Goal: Find specific page/section: Find specific page/section

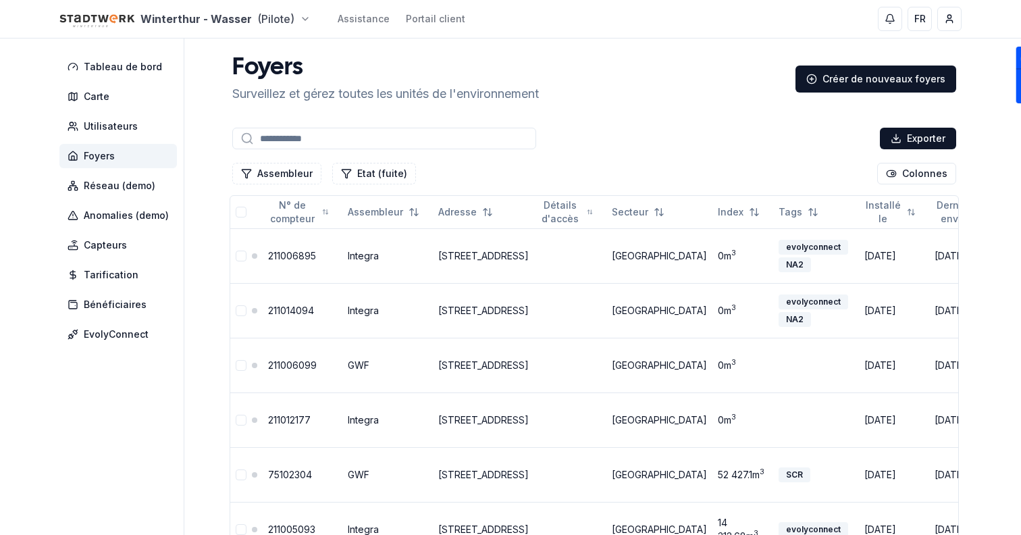
click at [133, 26] on html "Winterthur - Wasser (Pilote) Assistance Portail client FR Sami Tableau de bord …" at bounding box center [510, 446] width 1021 height 892
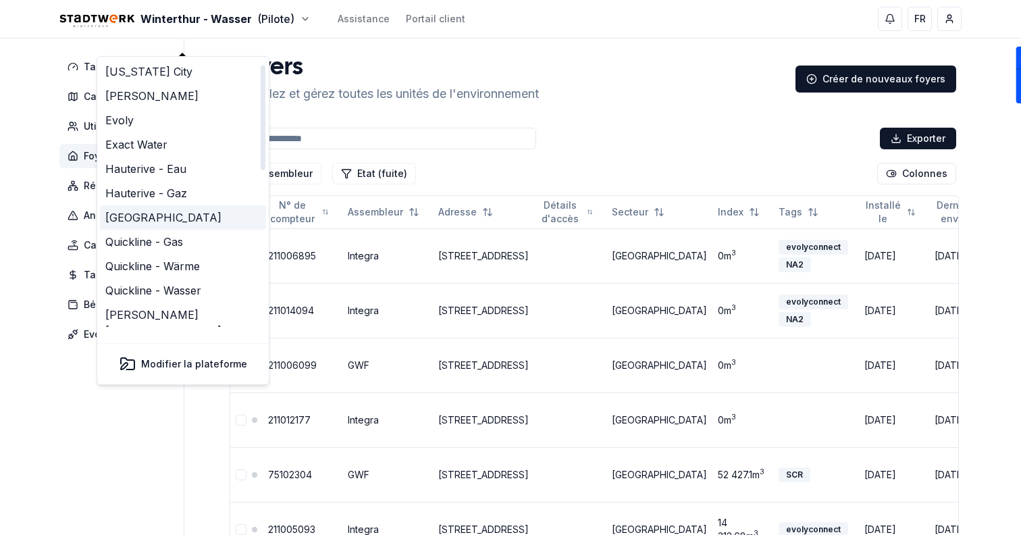
scroll to position [413, 0]
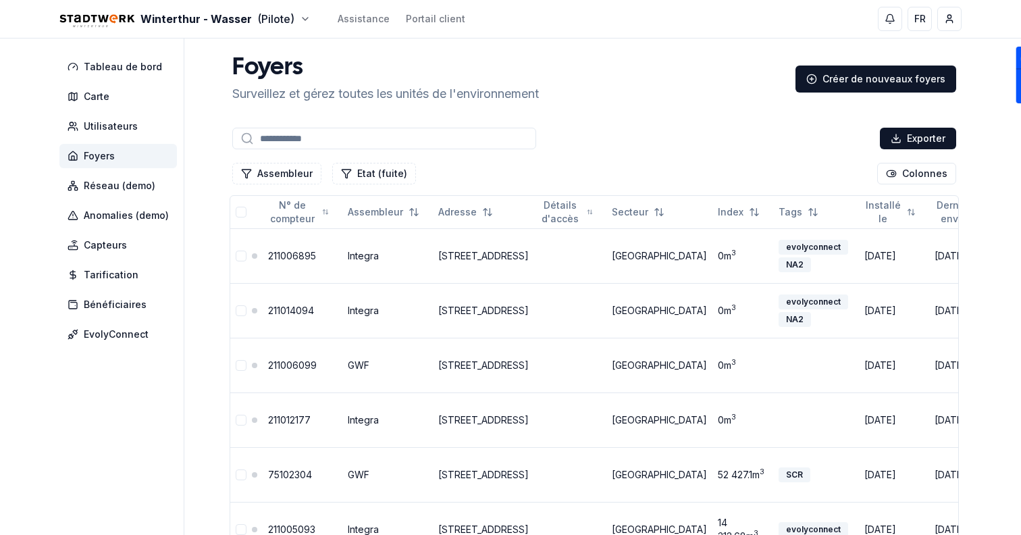
click at [61, 101] on html "Winterthur - Wasser (Pilote) Assistance Portail client FR Sami Tableau de bord …" at bounding box center [510, 446] width 1021 height 892
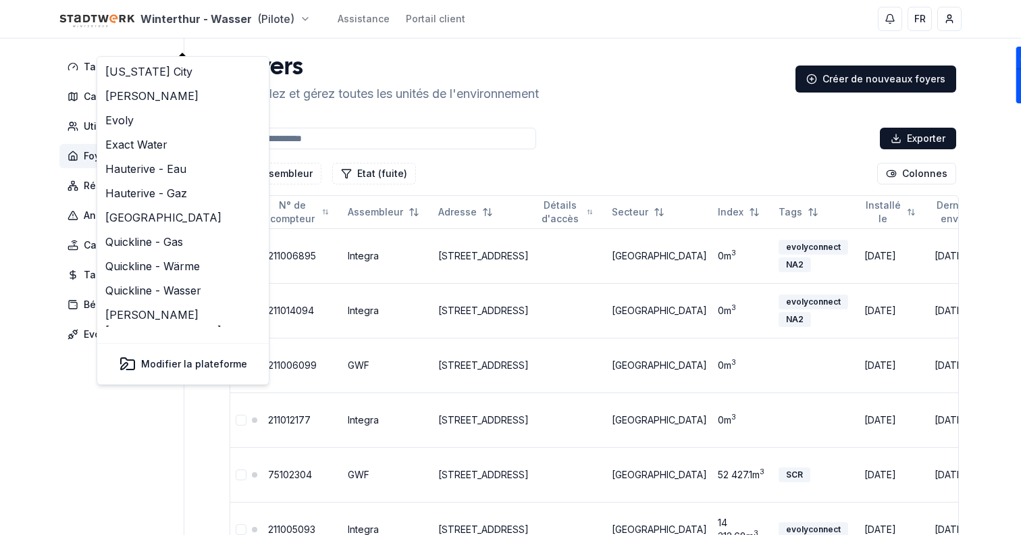
click at [128, 7] on html "Winterthur - Wasser (Pilote) Assistance Portail client FR Sami Tableau de bord …" at bounding box center [510, 446] width 1021 height 892
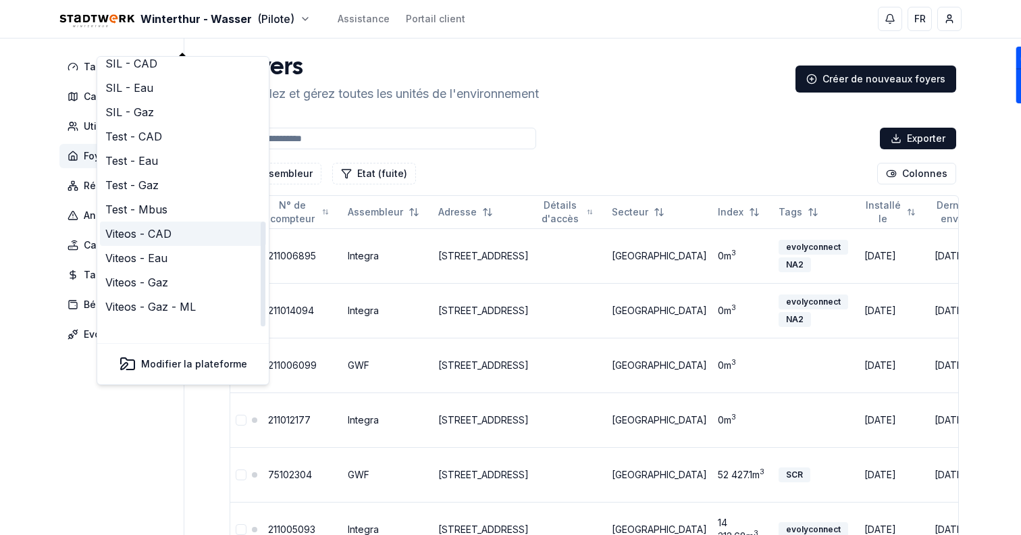
click at [183, 223] on link "Viteos - CAD" at bounding box center [183, 233] width 166 height 24
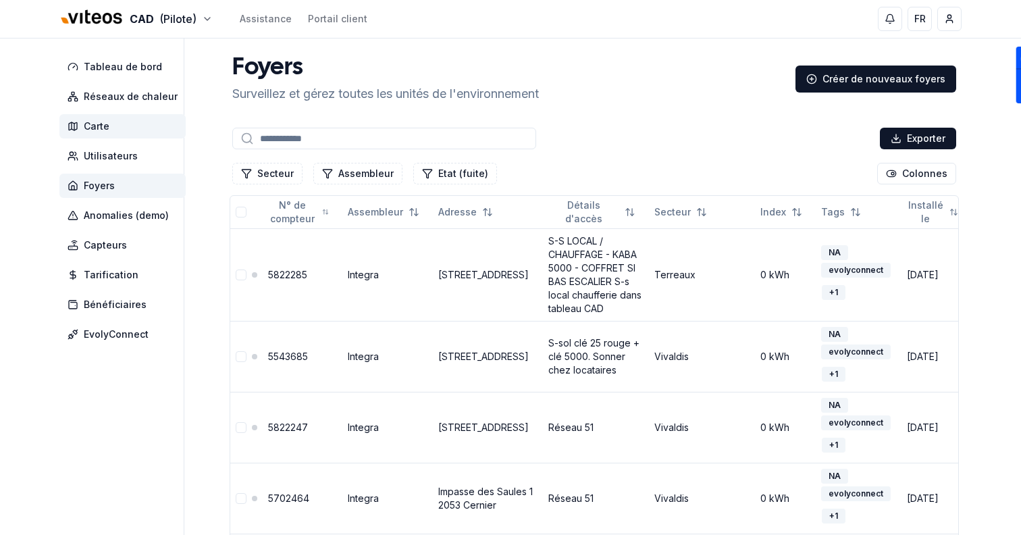
click at [109, 125] on span "Carte" at bounding box center [122, 126] width 126 height 24
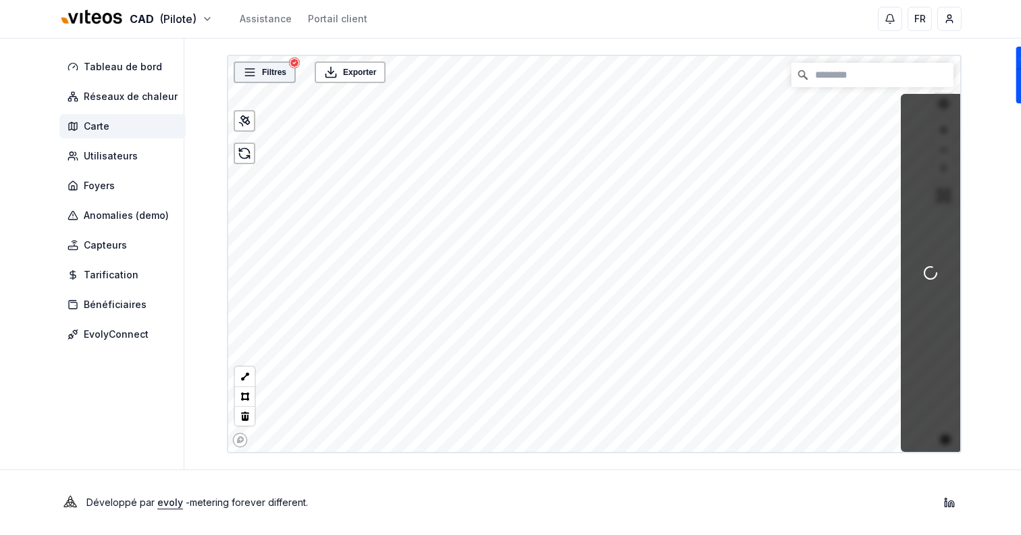
click at [254, 67] on icon at bounding box center [250, 72] width 14 height 14
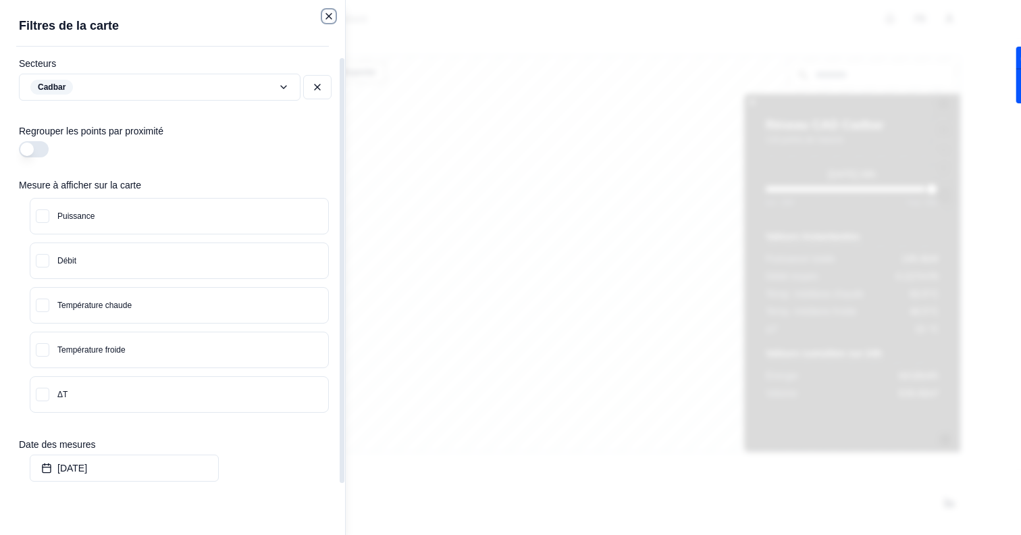
click at [333, 15] on icon "button" at bounding box center [328, 16] width 11 height 11
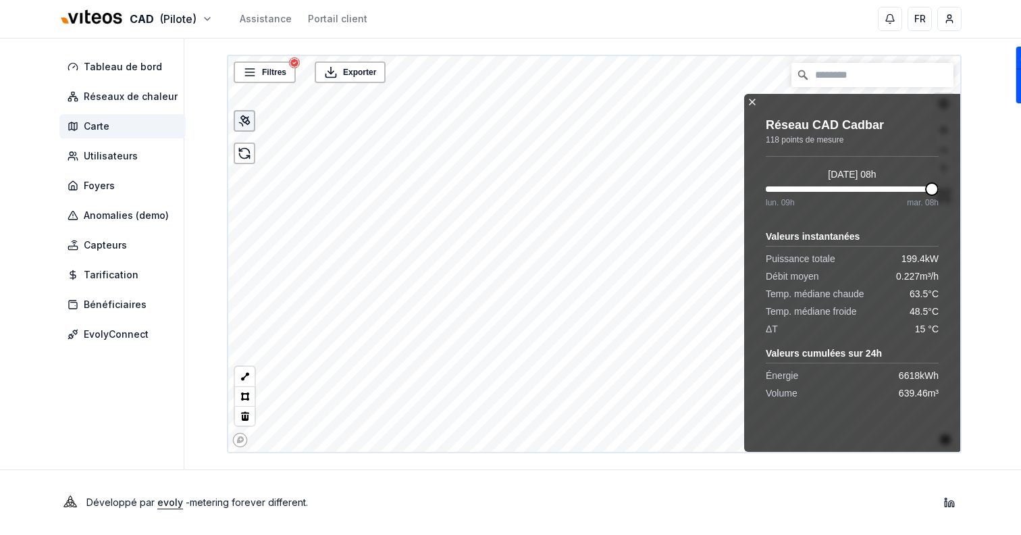
click at [248, 124] on icon at bounding box center [245, 121] width 14 height 14
click at [749, 108] on div "Réseau CAD Cadbar 118 points de mesure [DATE] 08h lun. 09h mar. 08h Valeurs ins…" at bounding box center [852, 257] width 216 height 327
click at [752, 103] on icon at bounding box center [752, 102] width 11 height 11
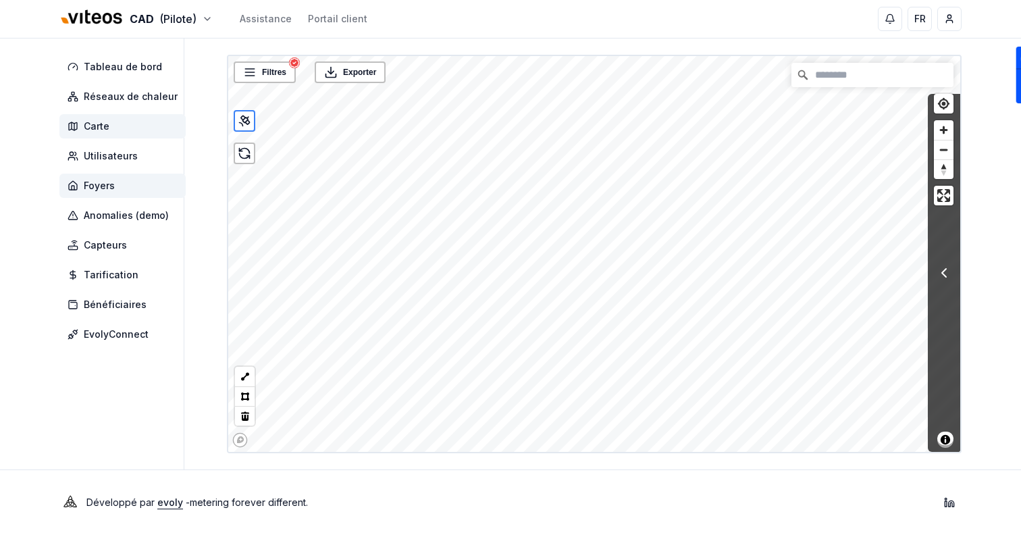
click at [130, 182] on span "Foyers" at bounding box center [122, 185] width 126 height 24
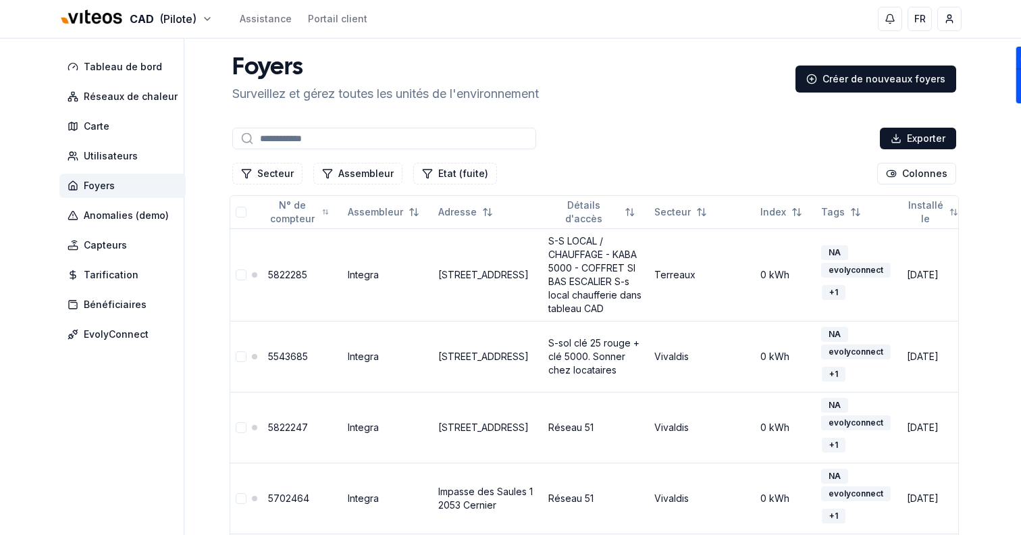
click at [318, 146] on input at bounding box center [384, 139] width 304 height 22
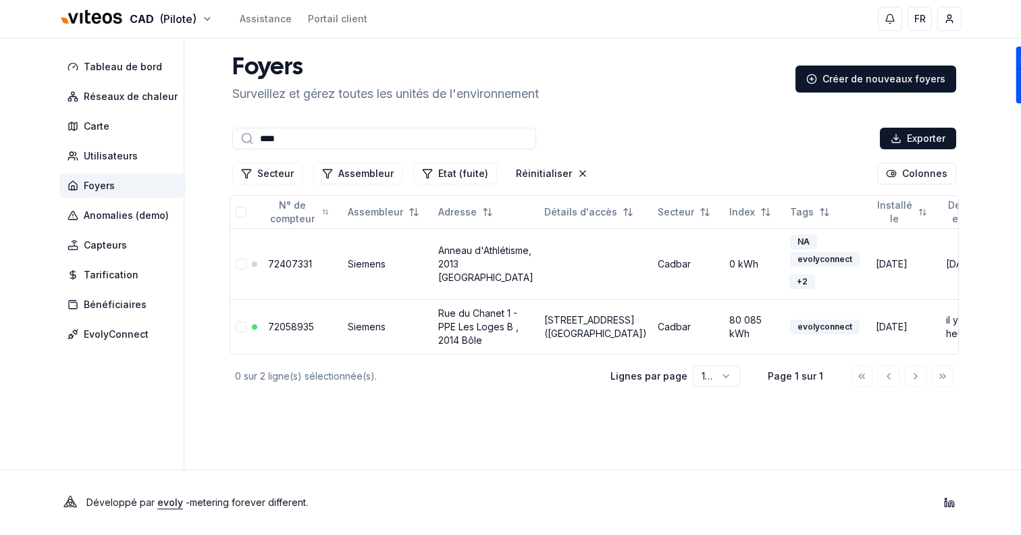
type input "*****"
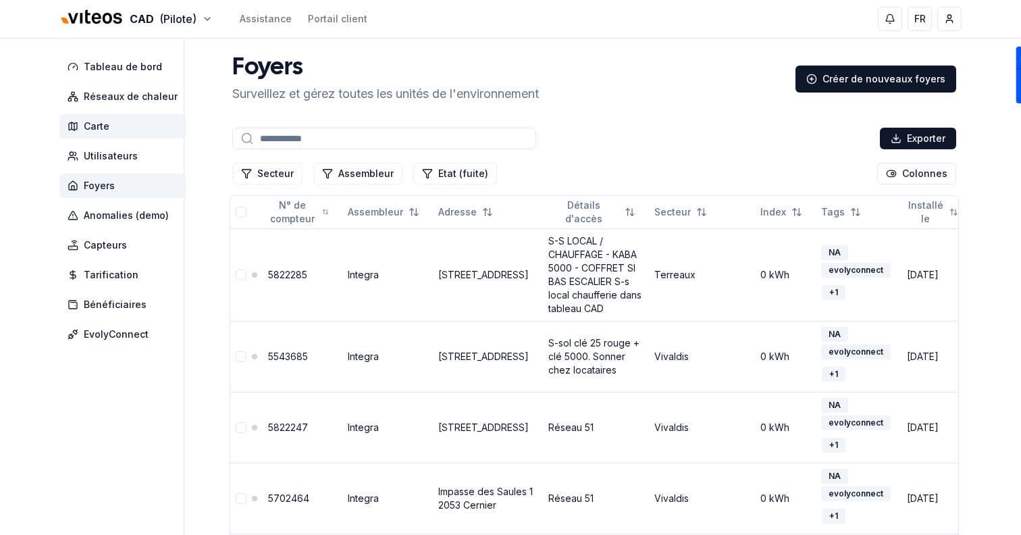
click at [142, 130] on span "Carte" at bounding box center [122, 126] width 126 height 24
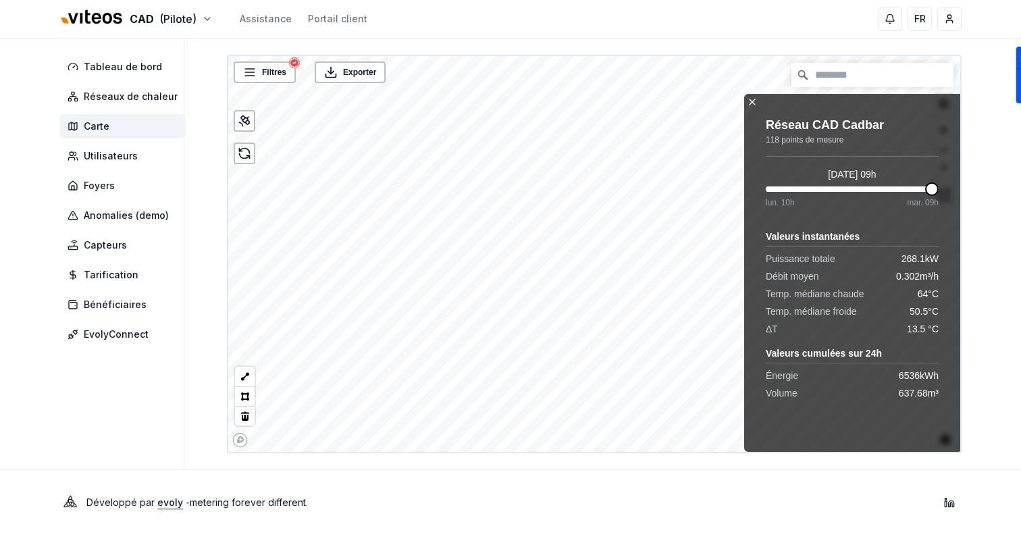
click at [755, 101] on icon at bounding box center [752, 102] width 11 height 11
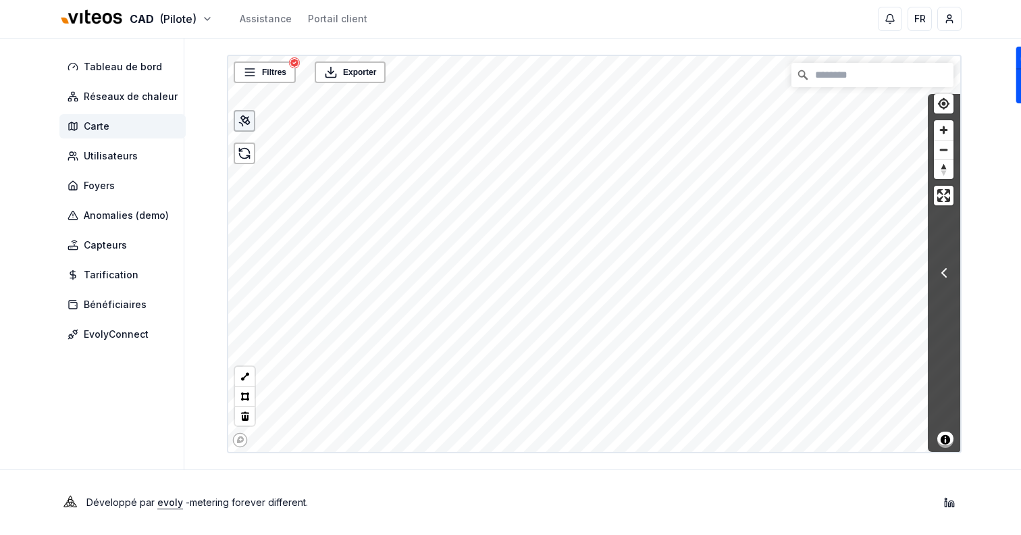
click at [236, 117] on div at bounding box center [245, 121] width 22 height 22
click at [844, 83] on input "Chercher" at bounding box center [872, 75] width 162 height 24
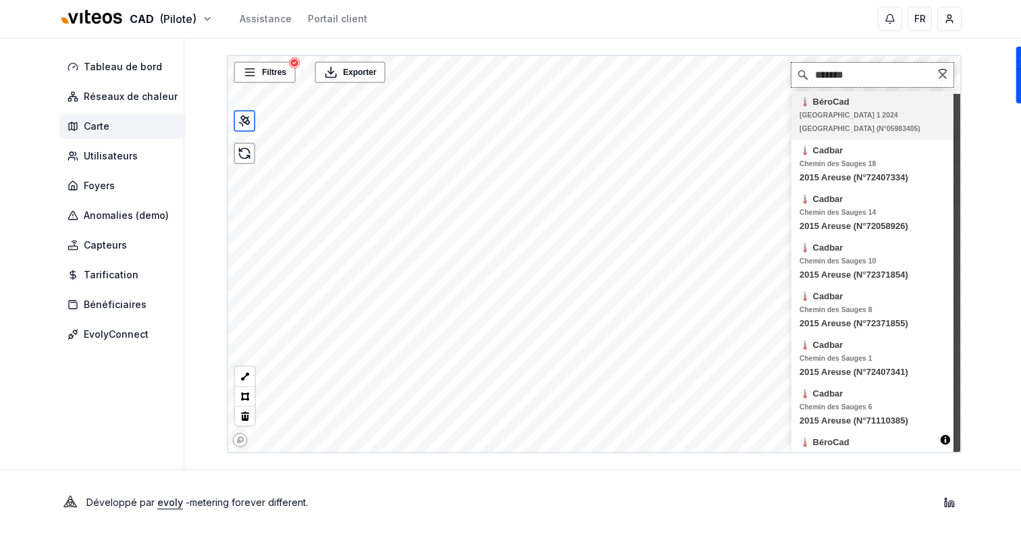
type input "********"
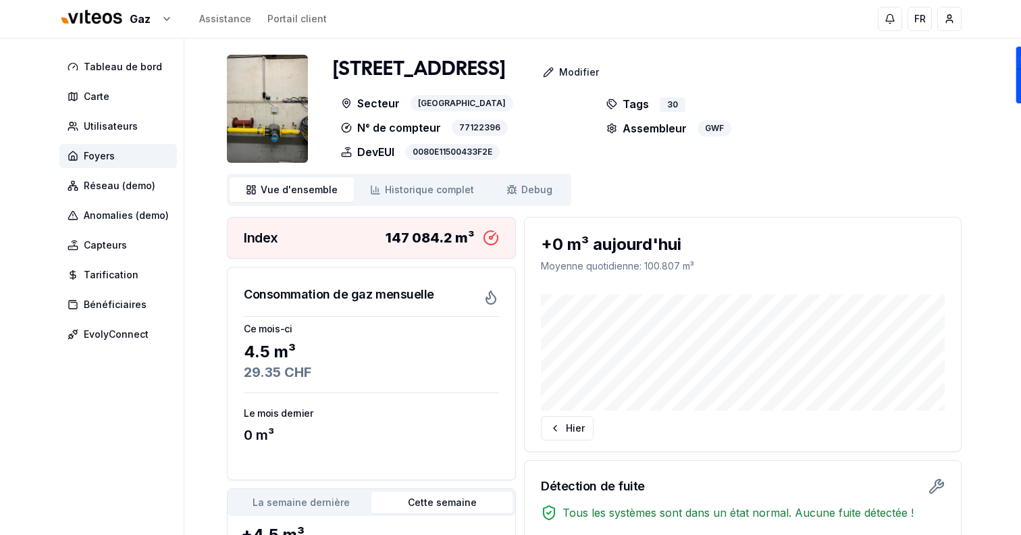
click at [302, 132] on img at bounding box center [267, 109] width 81 height 108
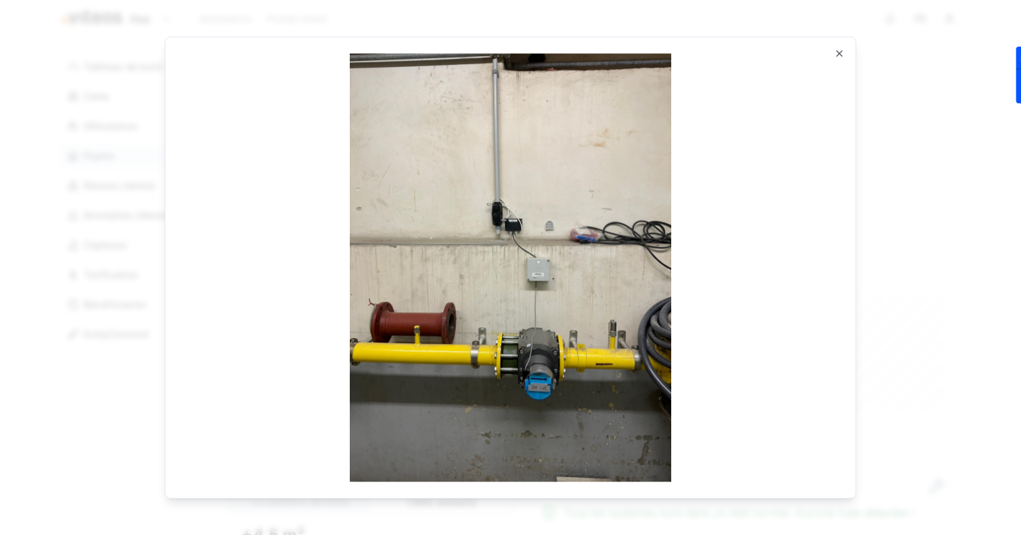
click at [848, 57] on div "Ouvrir en taille réelle Close" at bounding box center [510, 267] width 691 height 462
click at [837, 48] on icon "button" at bounding box center [839, 53] width 11 height 11
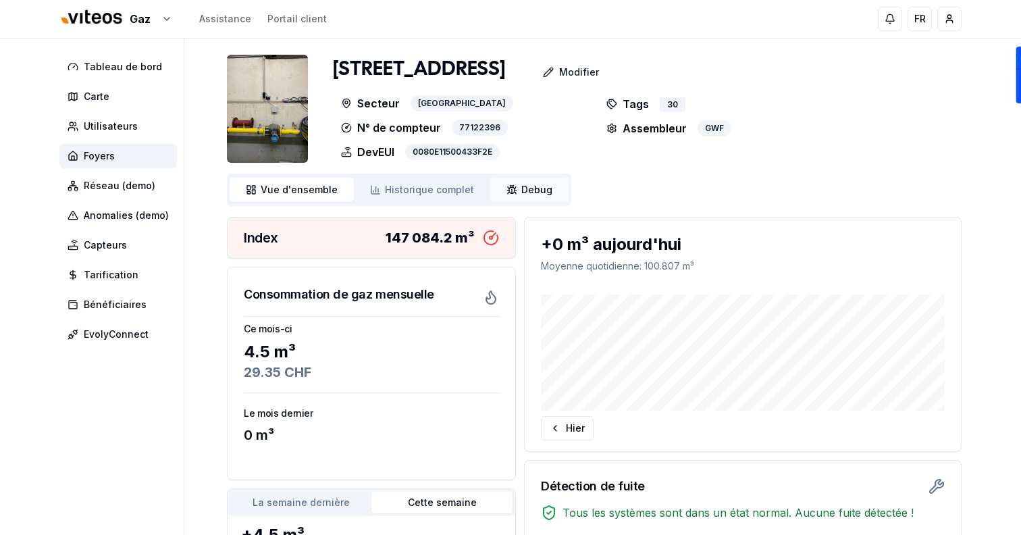
click at [522, 188] on span "Debug" at bounding box center [536, 190] width 31 height 14
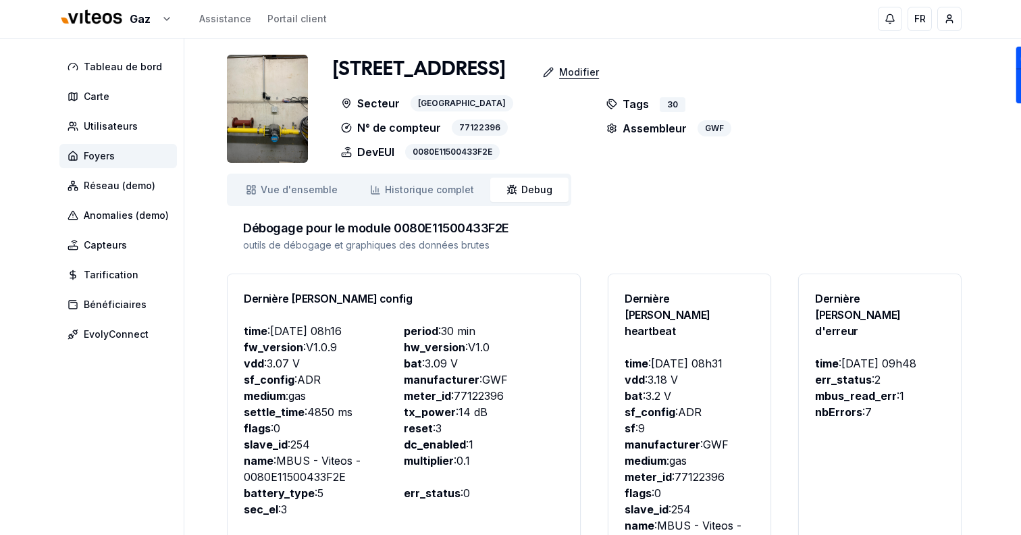
click at [559, 66] on p "Modifier" at bounding box center [579, 72] width 40 height 14
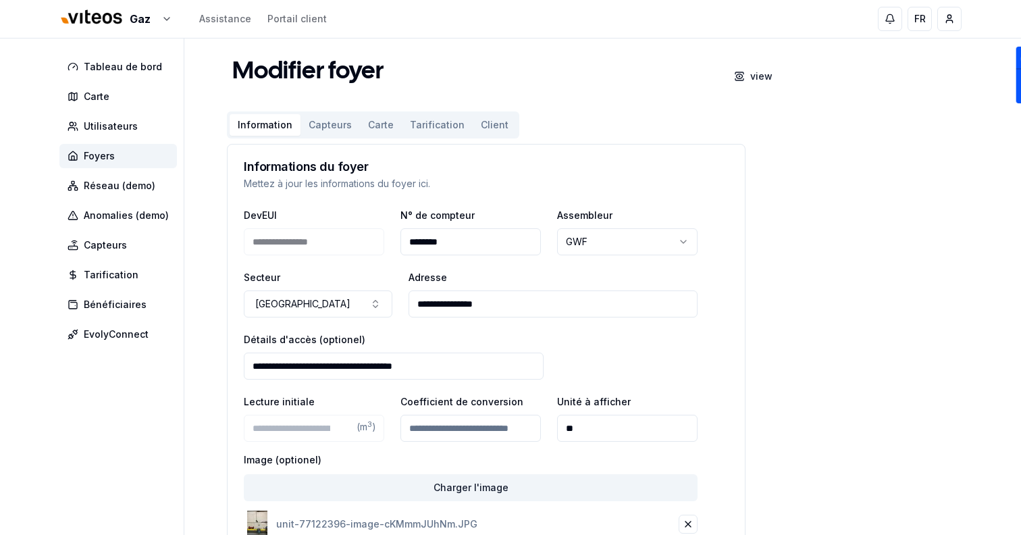
click at [338, 126] on button "Capteurs" at bounding box center [329, 125] width 59 height 22
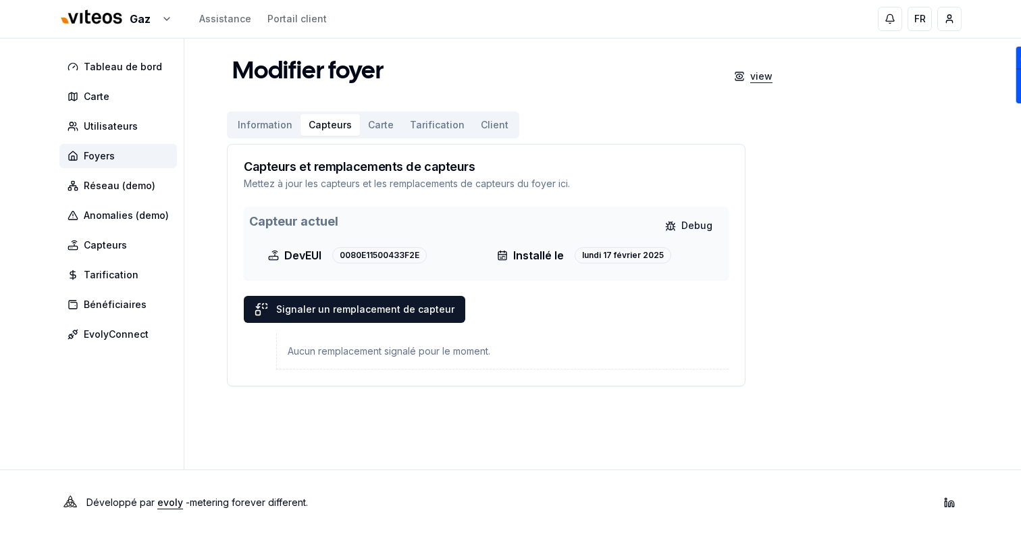
click at [779, 76] on div "view" at bounding box center [753, 76] width 60 height 27
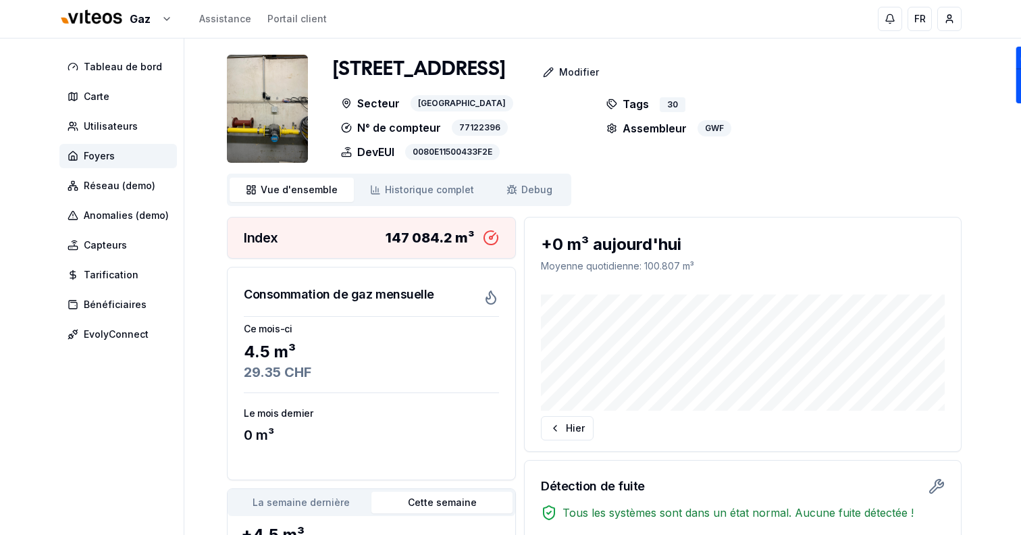
click at [259, 95] on img at bounding box center [267, 109] width 81 height 108
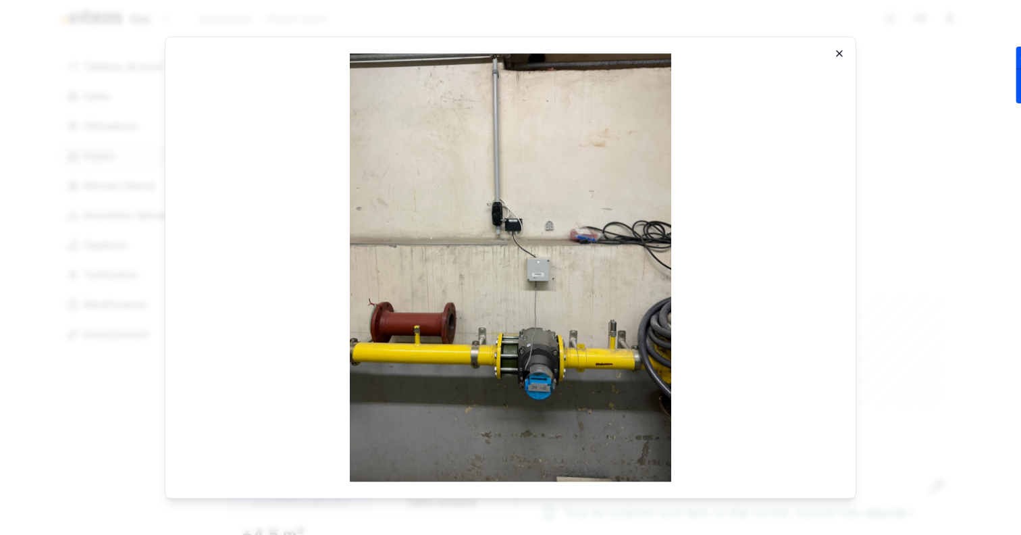
click at [840, 54] on icon "button" at bounding box center [838, 53] width 5 height 5
